Goal: Share content: Share content

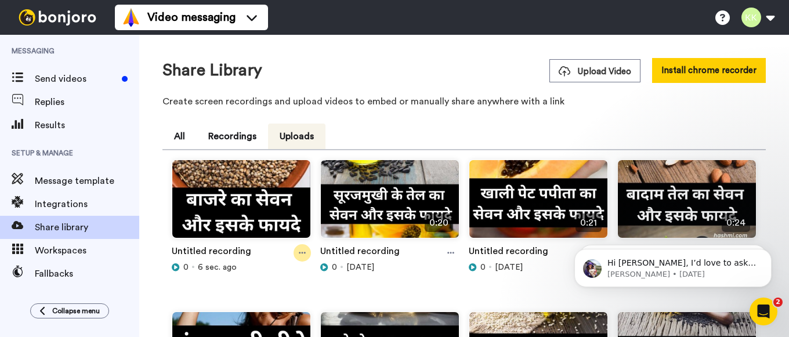
click at [305, 254] on icon at bounding box center [302, 253] width 7 height 8
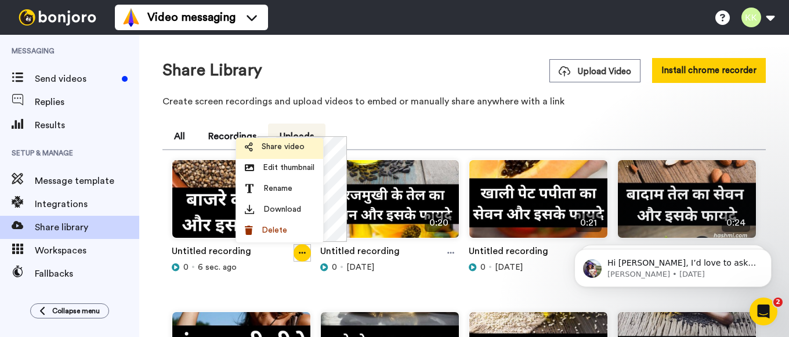
click at [287, 149] on span "Share video" at bounding box center [283, 147] width 43 height 12
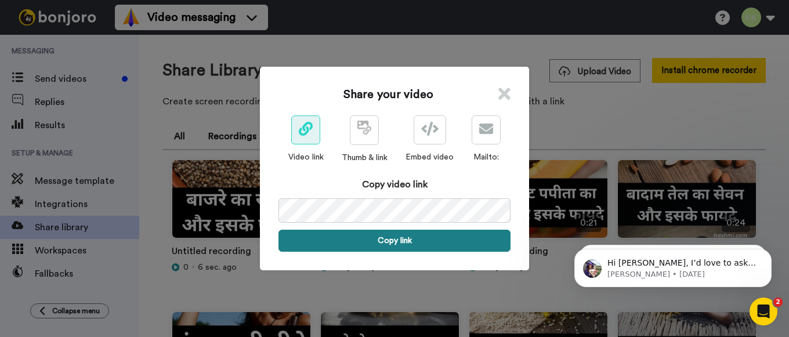
click at [391, 235] on button "Copy link" at bounding box center [395, 241] width 232 height 22
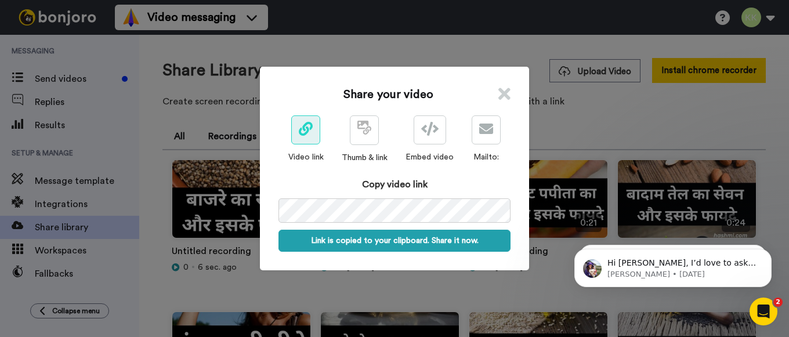
scroll to position [0, 55]
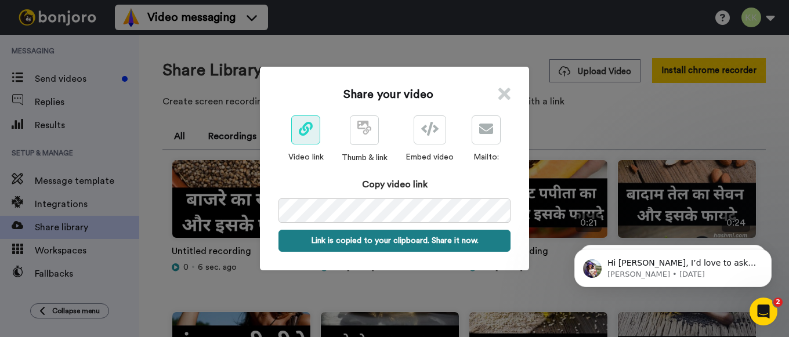
click at [375, 241] on button "Link is copied to your clipboard. Share it now." at bounding box center [395, 241] width 232 height 22
